Goal: Task Accomplishment & Management: Manage account settings

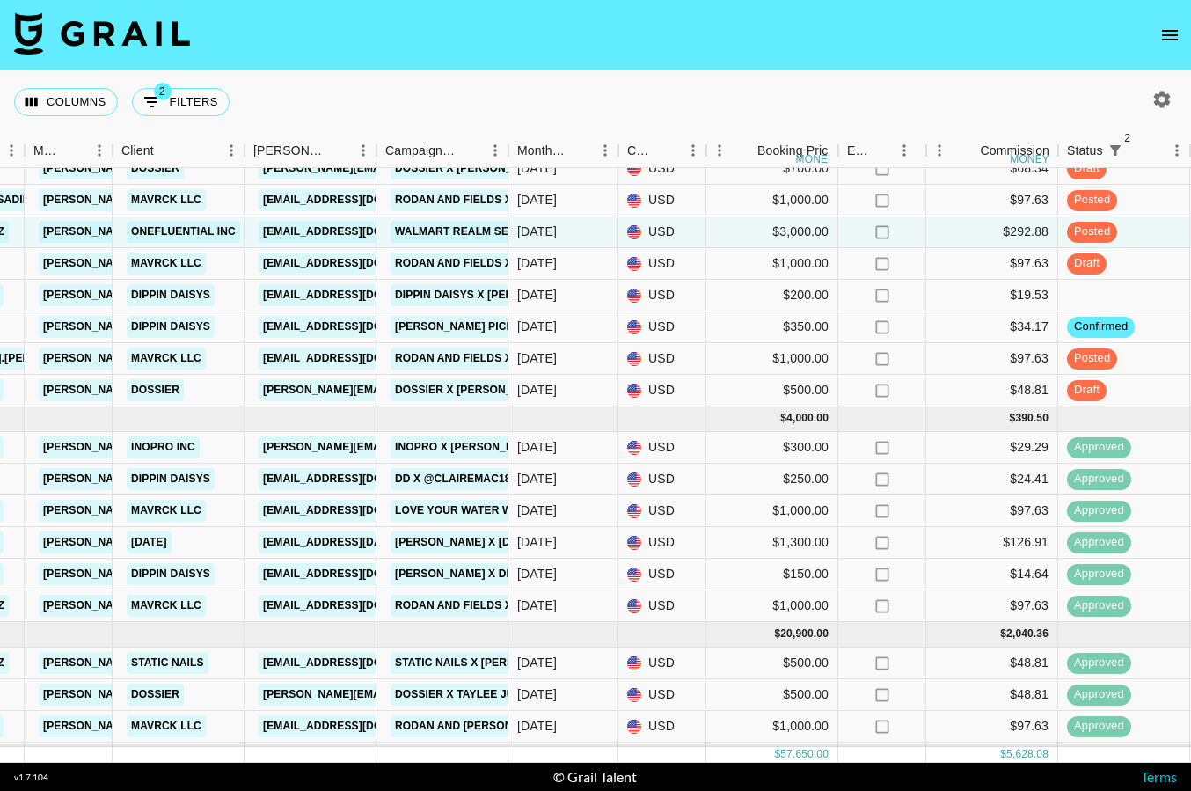
scroll to position [478, 641]
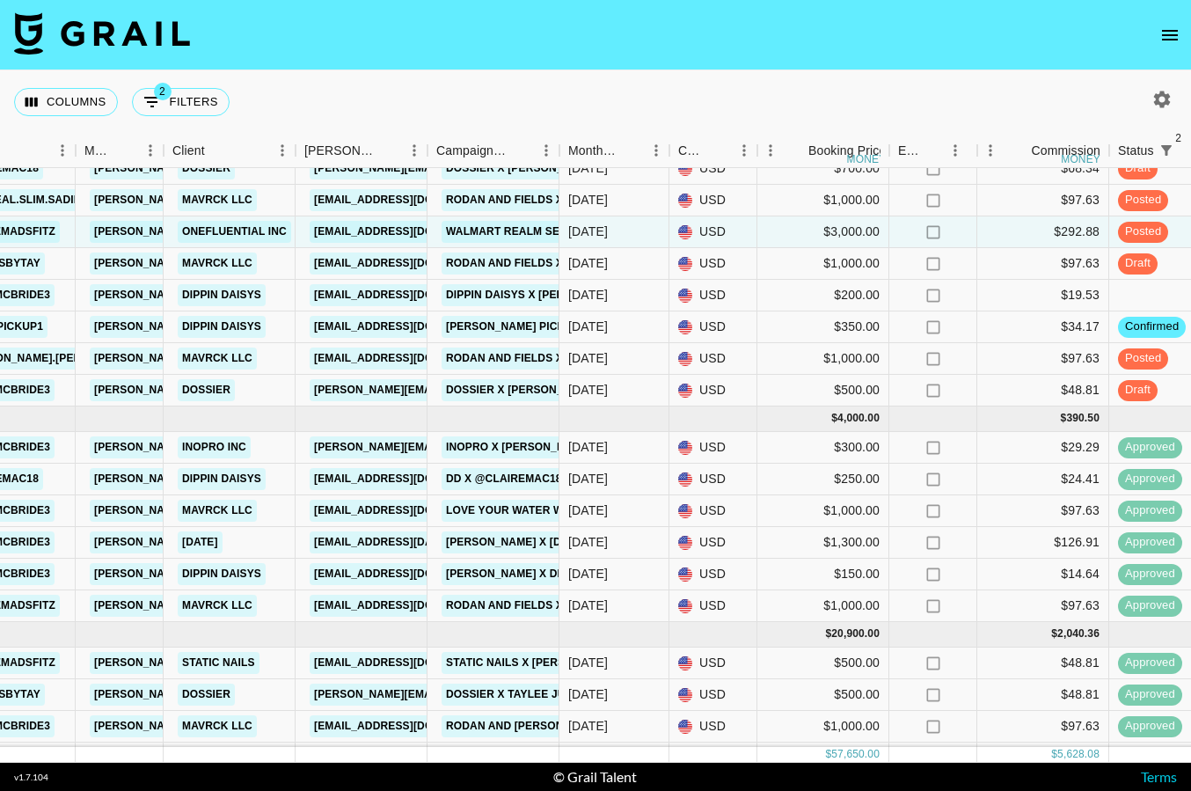
click at [1176, 33] on icon "open drawer" at bounding box center [1169, 35] width 21 height 21
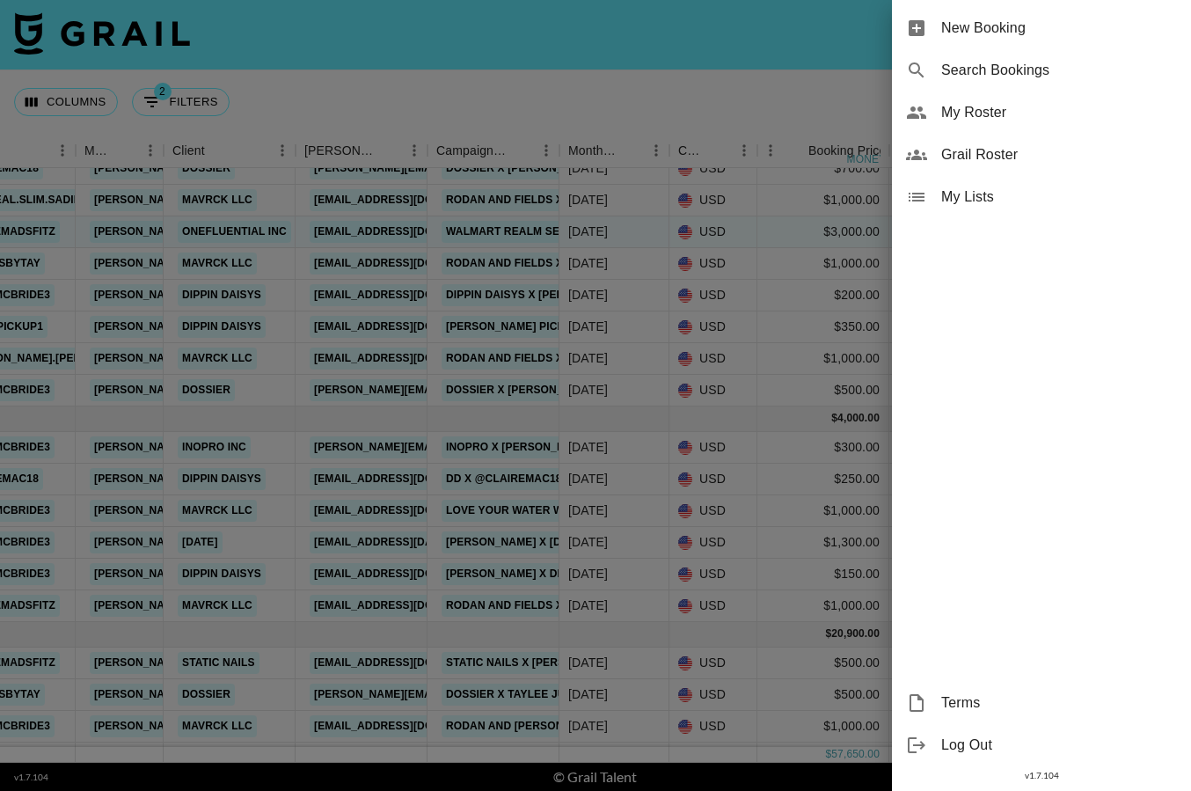
click at [1022, 121] on span "My Roster" at bounding box center [1059, 112] width 236 height 21
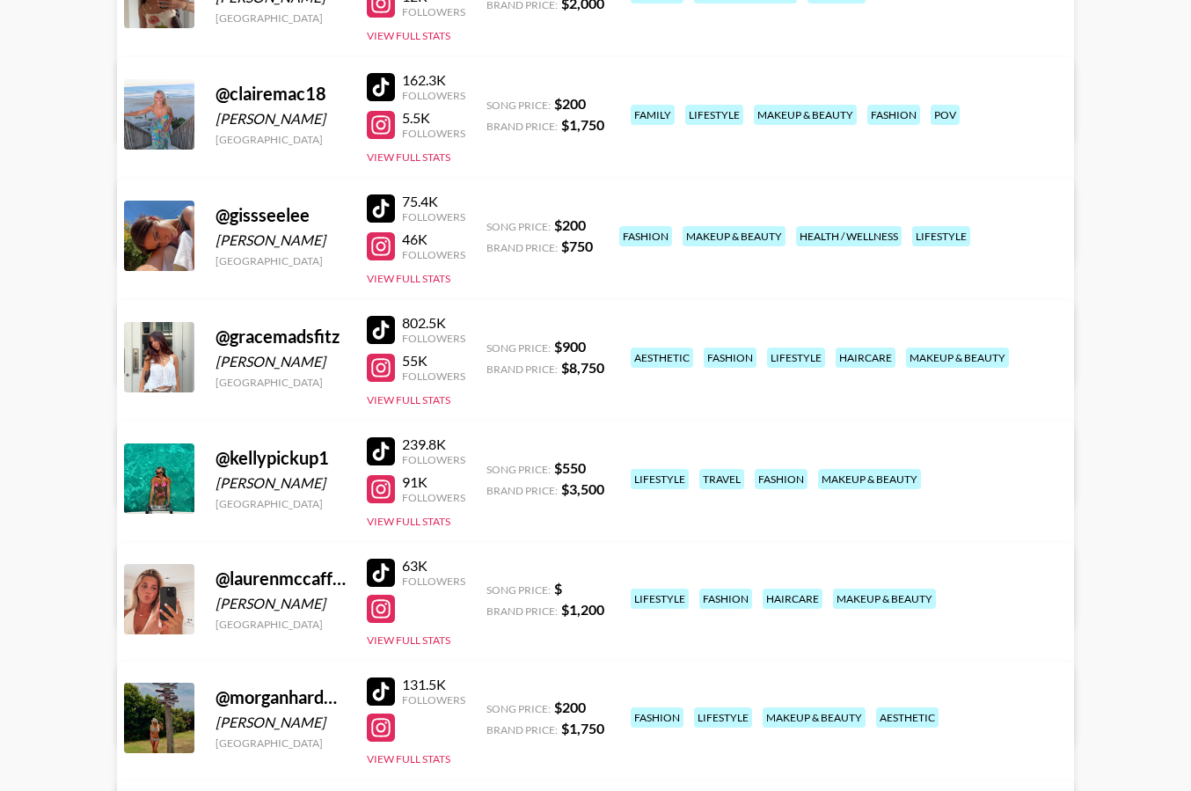
scroll to position [333, 0]
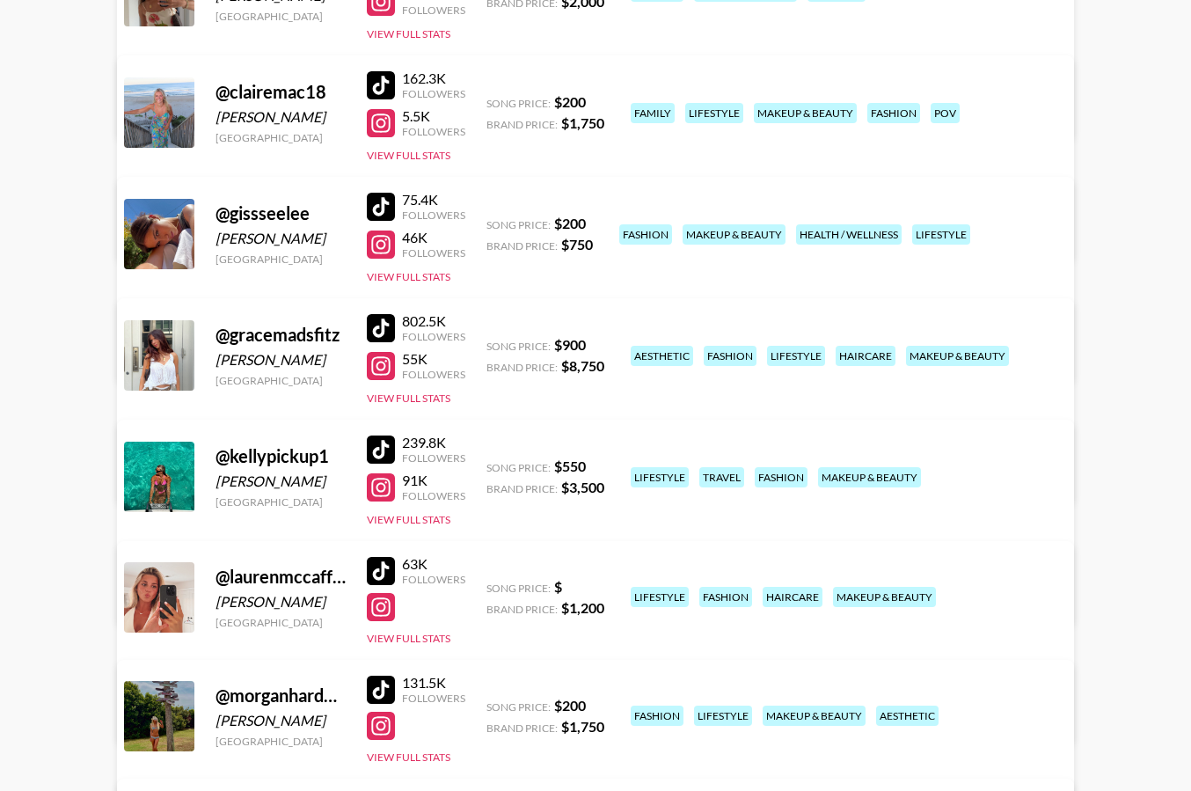
click at [602, 586] on link "View/Edit Details" at bounding box center [375, 595] width 453 height 18
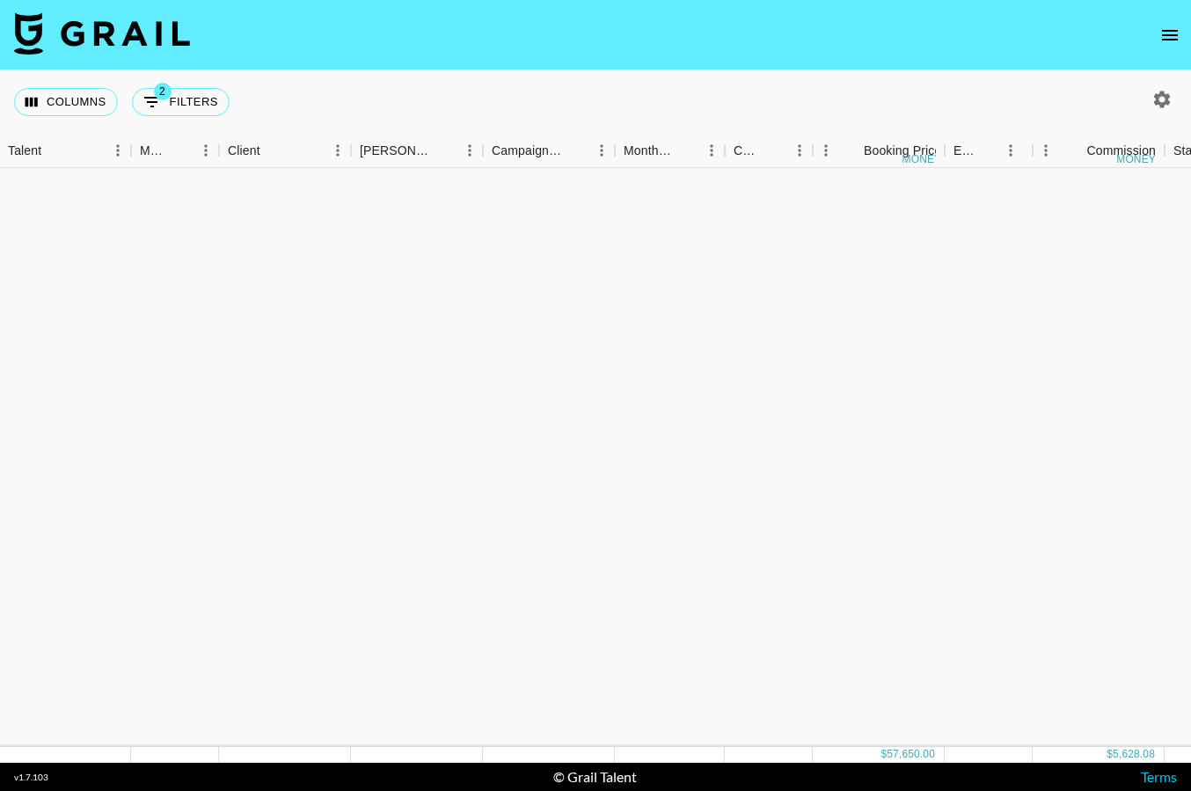
scroll to position [0, 586]
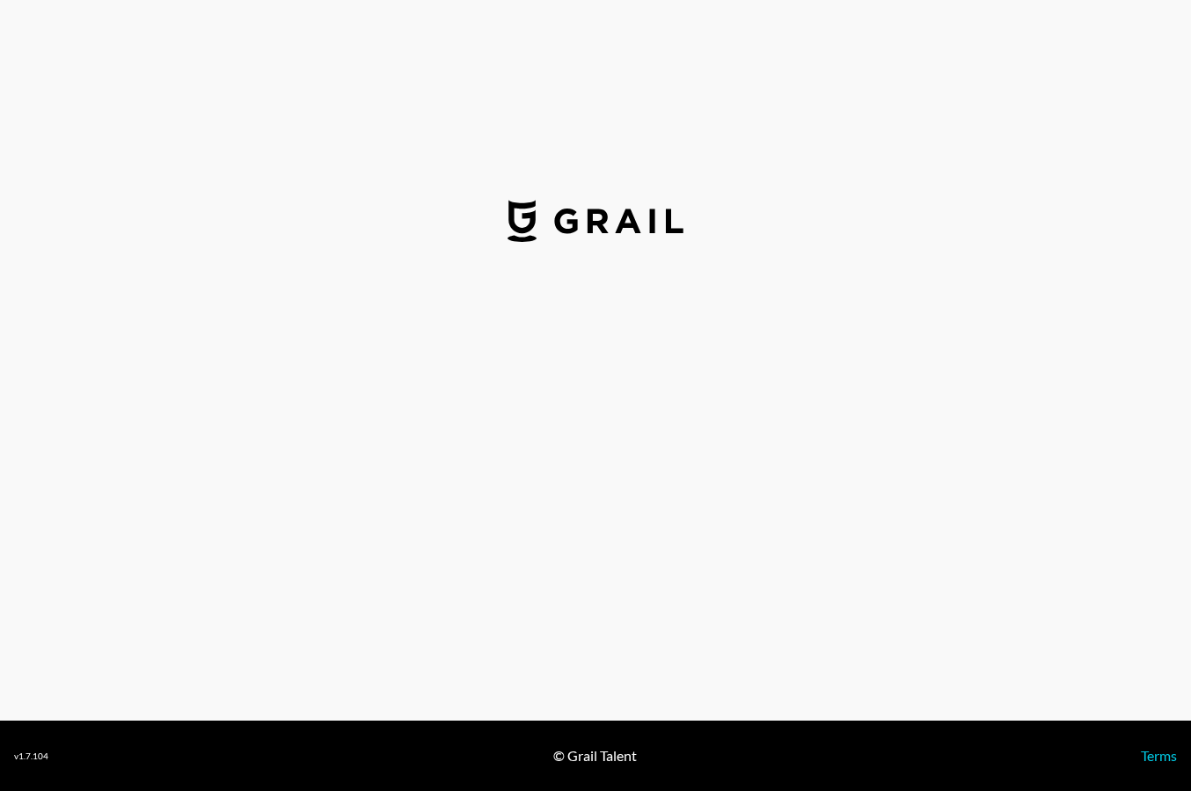
select select "USD"
